Goal: Information Seeking & Learning: Learn about a topic

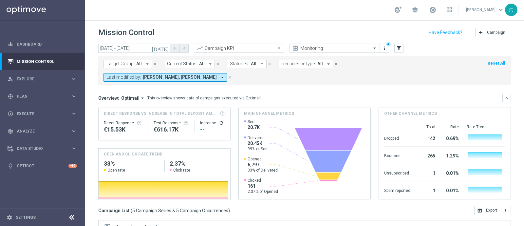
click at [488, 64] on button "Reset All" at bounding box center [496, 63] width 19 height 7
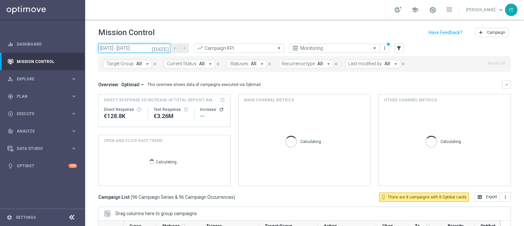
click at [129, 51] on input "04 Sep 2025 - 04 Sep 2025" at bounding box center [134, 48] width 72 height 9
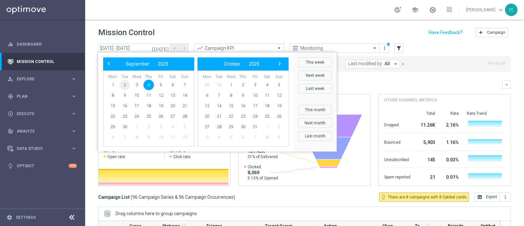
click at [125, 82] on span "2" at bounding box center [125, 85] width 10 height 10
type input "02 Sep 2025 - 02 Sep 2025"
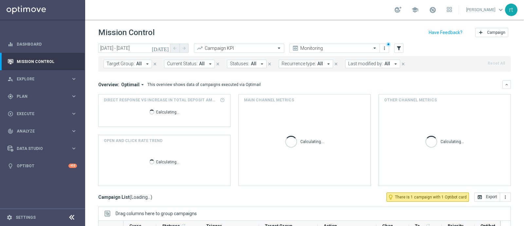
click at [350, 63] on span "Last modified by:" at bounding box center [365, 64] width 35 height 6
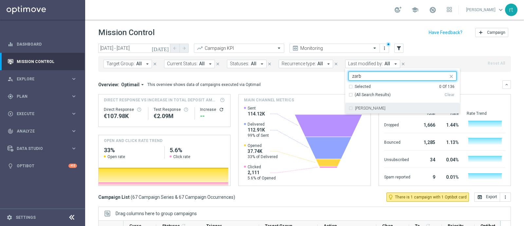
click at [354, 105] on div "Elena Zarbin" at bounding box center [403, 108] width 108 height 10
type input "zarb"
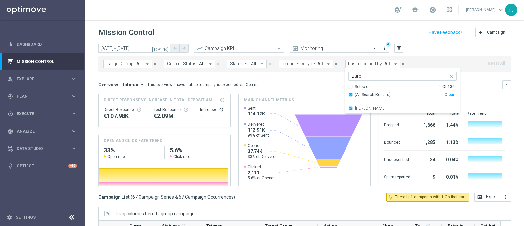
click at [340, 32] on div "Mission Control add Campaign" at bounding box center [304, 32] width 413 height 13
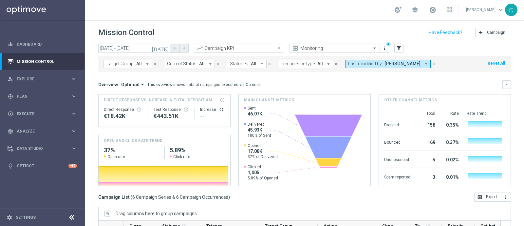
scroll to position [102, 0]
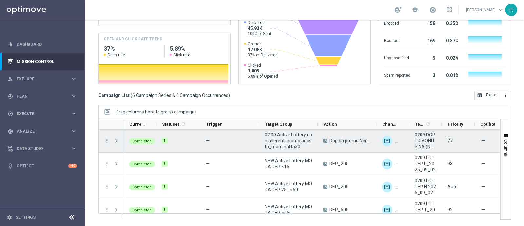
click at [108, 142] on icon "more_vert" at bounding box center [107, 141] width 6 height 6
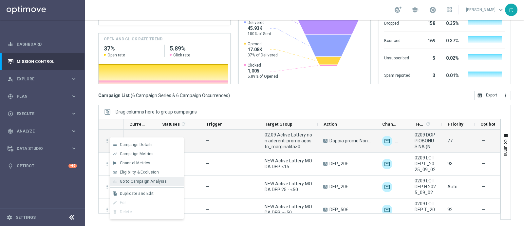
click at [134, 179] on span "Go to Campaign Analysis" at bounding box center [143, 181] width 47 height 5
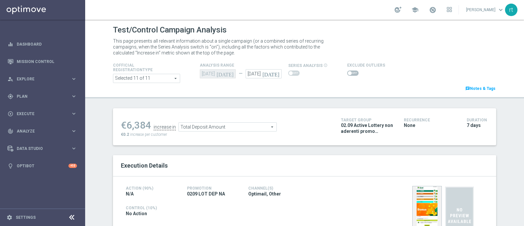
click at [348, 73] on span at bounding box center [350, 73] width 4 height 4
click at [347, 73] on input "checkbox" at bounding box center [352, 72] width 11 height 5
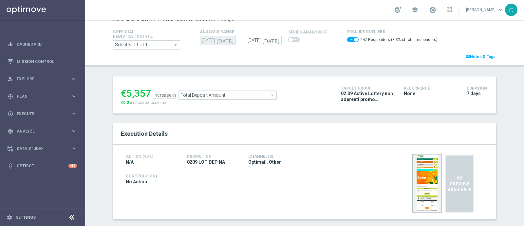
scroll to position [33, 0]
click at [347, 39] on span at bounding box center [352, 39] width 11 height 5
click at [347, 39] on input "checkbox" at bounding box center [352, 39] width 11 height 5
checkbox input "false"
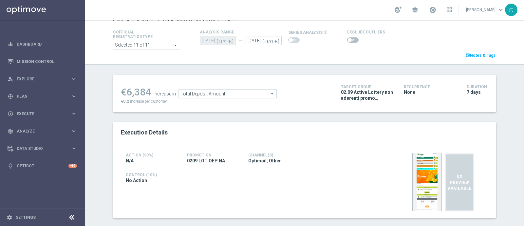
click at [217, 89] on span "Total Deposit Amount" at bounding box center [228, 93] width 98 height 9
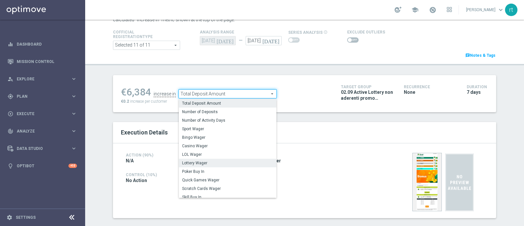
click at [203, 159] on label "Lottery Wager" at bounding box center [228, 163] width 98 height 9
type input "Lottery Wager"
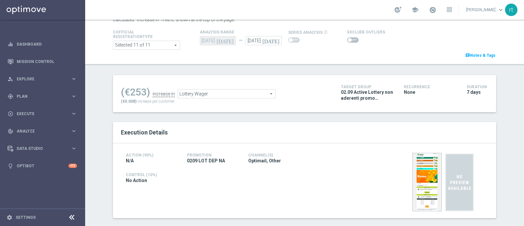
click at [348, 38] on span at bounding box center [350, 40] width 4 height 4
click at [347, 38] on input "checkbox" at bounding box center [352, 39] width 11 height 5
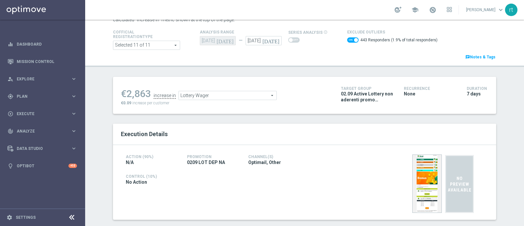
click at [228, 95] on span "Lottery Wager" at bounding box center [228, 95] width 98 height 9
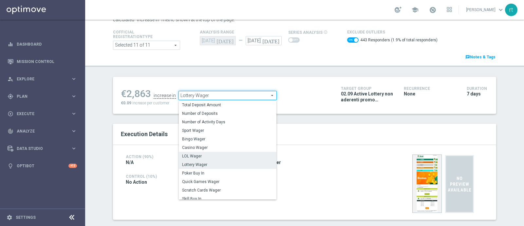
click at [215, 152] on label "LOL Wager" at bounding box center [228, 156] width 98 height 9
checkbox input "false"
type input "LOL Wager"
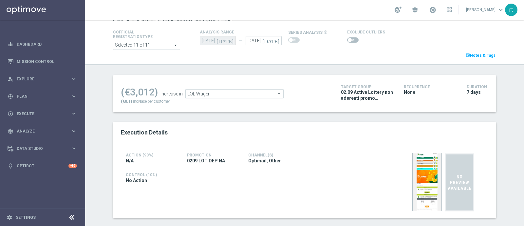
click at [348, 38] on span at bounding box center [352, 39] width 11 height 5
click at [348, 38] on input "checkbox" at bounding box center [352, 39] width 11 height 5
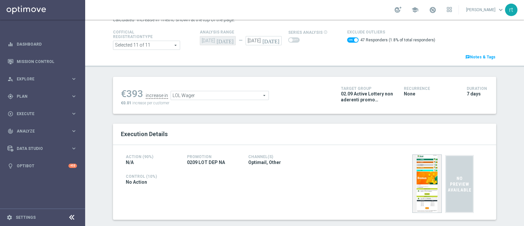
click at [215, 95] on span "LOL Wager" at bounding box center [220, 95] width 98 height 9
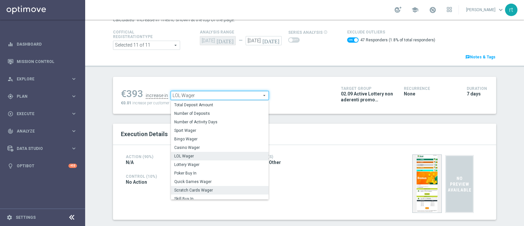
click at [203, 188] on span "Scratch Cards Wager" at bounding box center [219, 189] width 91 height 5
checkbox input "false"
type input "Scratch Cards Wager"
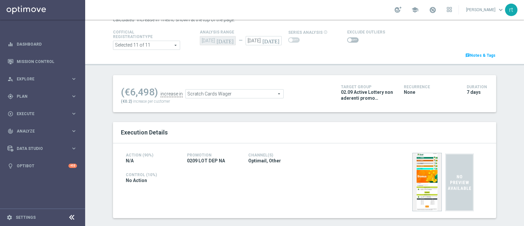
click at [347, 37] on span at bounding box center [352, 39] width 11 height 5
click at [347, 37] on input "checkbox" at bounding box center [352, 39] width 11 height 5
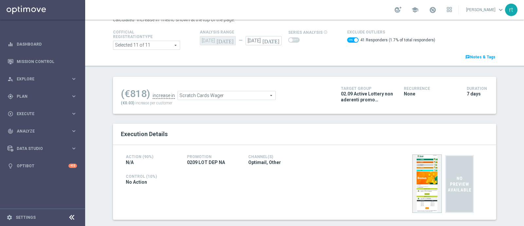
click at [248, 95] on span "Scratch Cards Wager" at bounding box center [227, 95] width 98 height 9
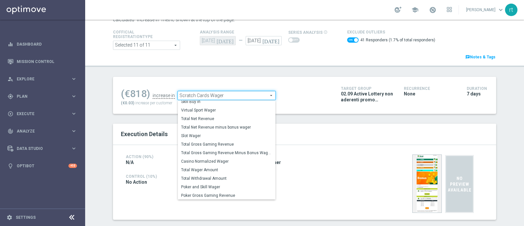
scroll to position [94, 0]
click at [215, 154] on span "Total Gross Gaming Revenue Minus Bonus Wagared" at bounding box center [226, 152] width 91 height 5
checkbox input "false"
type input "Total Gross Gaming Revenue Minus Bonus Wagared"
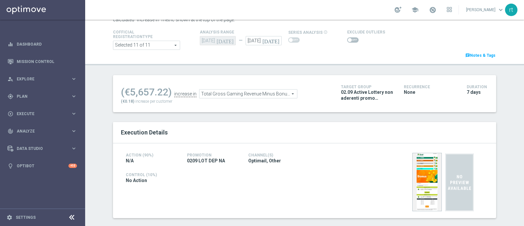
click at [349, 37] on div at bounding box center [366, 40] width 38 height 8
click at [349, 39] on span at bounding box center [352, 39] width 11 height 5
click at [349, 39] on input "checkbox" at bounding box center [352, 39] width 11 height 5
checkbox input "true"
